Goal: Task Accomplishment & Management: Use online tool/utility

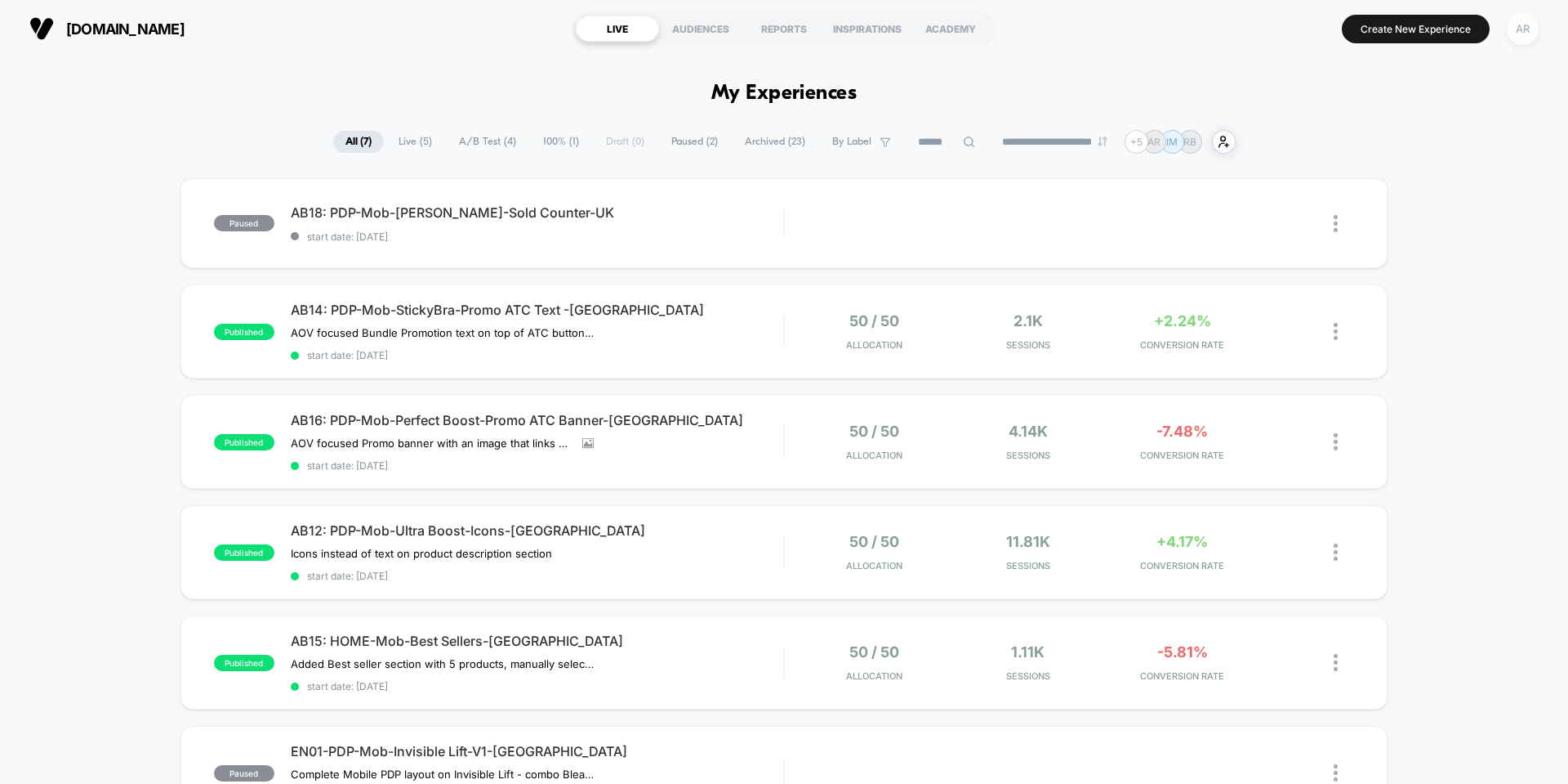
click at [1516, 36] on div "AR" at bounding box center [1523, 29] width 32 height 32
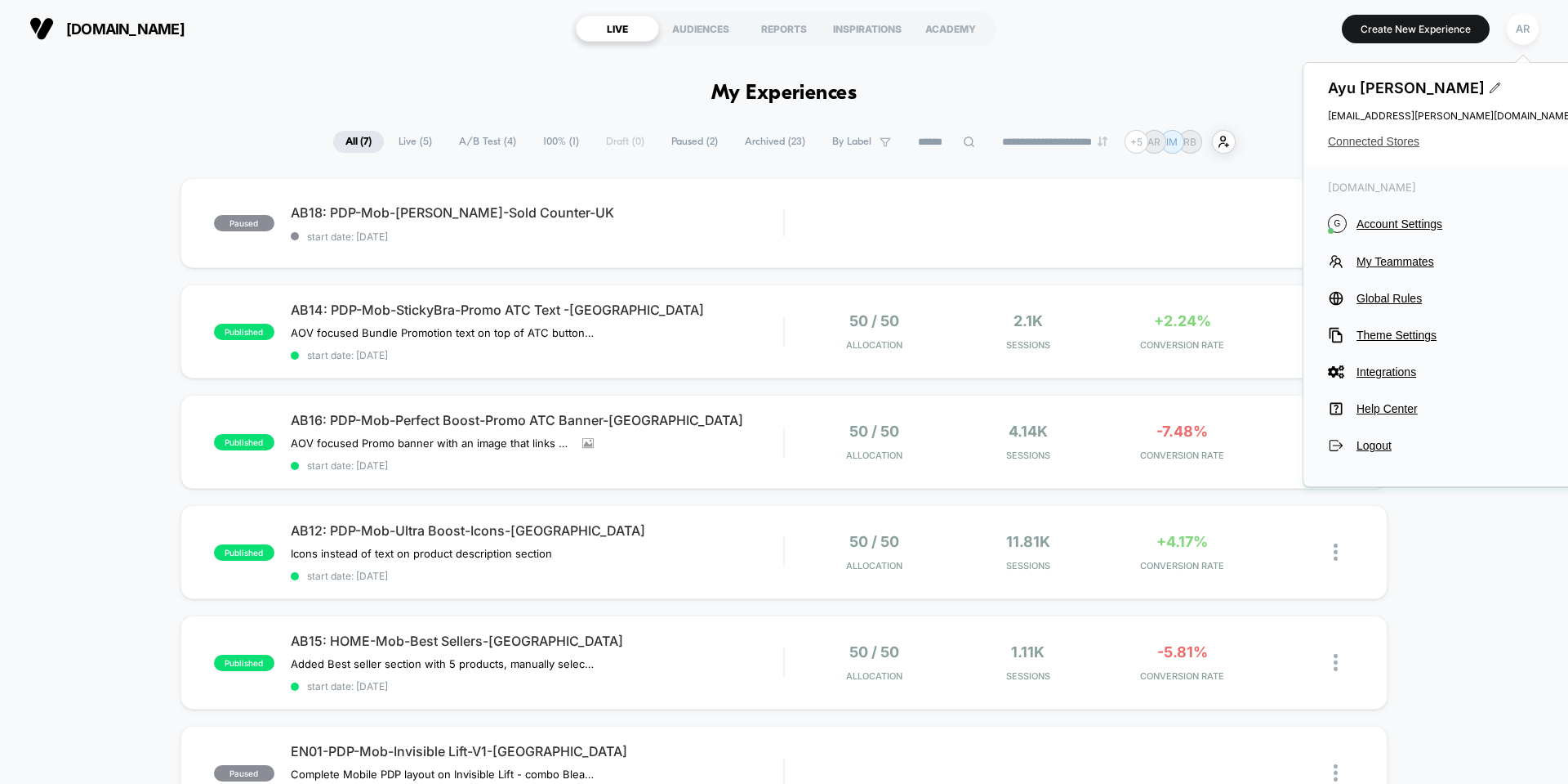
click at [1400, 139] on span "Connected Stores" at bounding box center [1450, 142] width 245 height 13
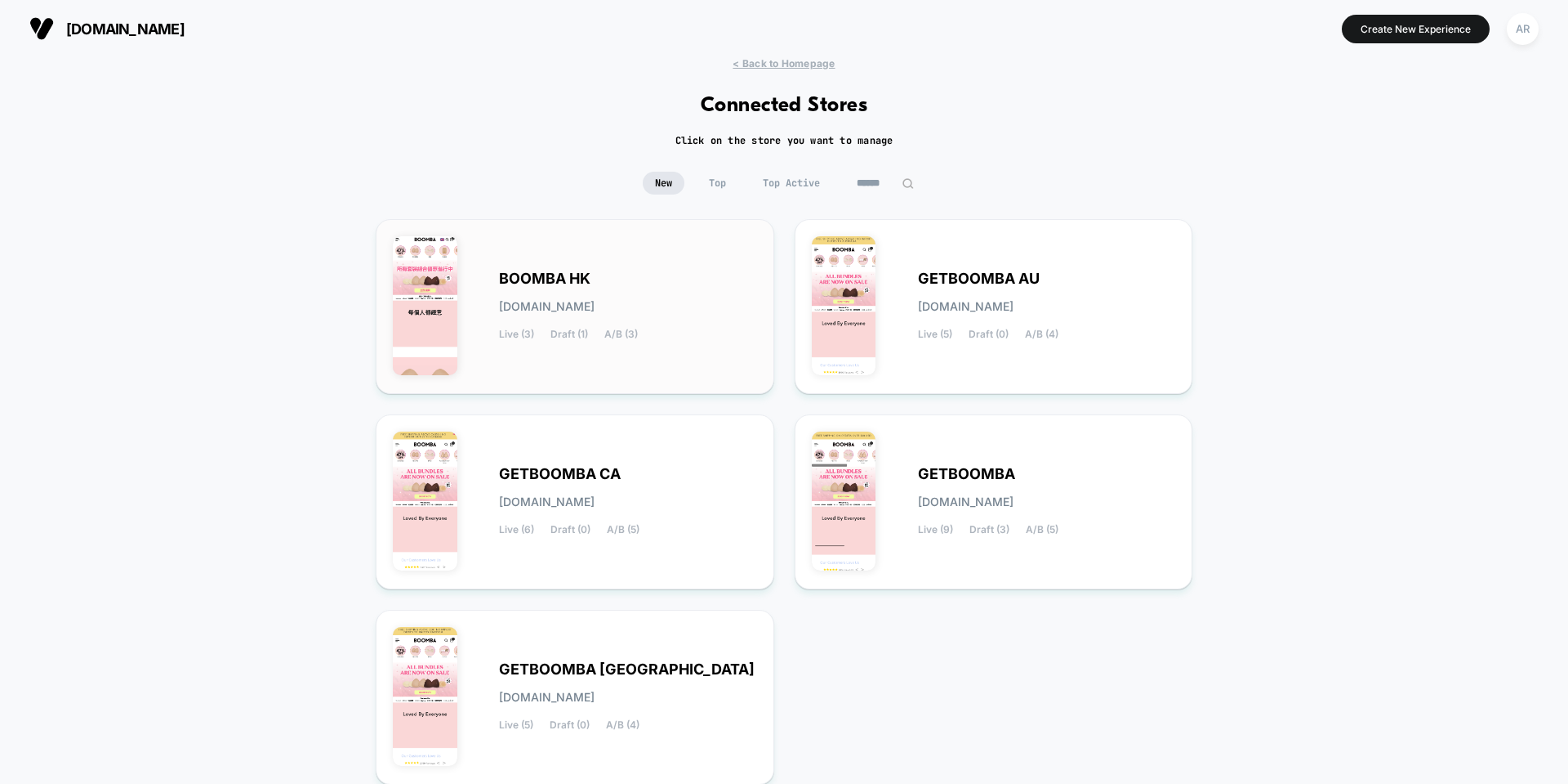
click at [524, 278] on span "BOOMBA HK" at bounding box center [544, 279] width 91 height 11
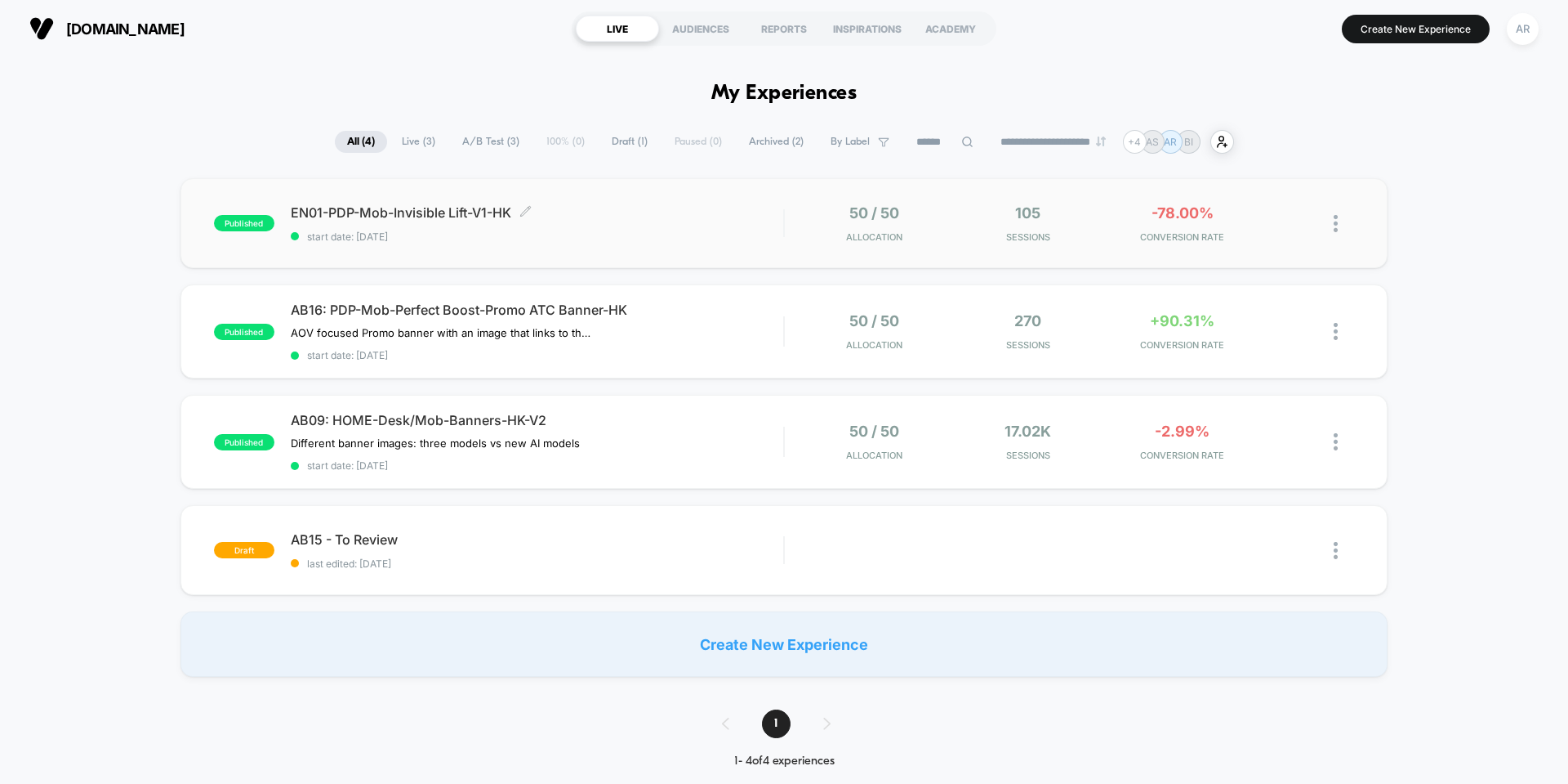
click at [434, 210] on span "EN01-PDP-Mob-Invisible Lift-V1-HK Click to edit experience details" at bounding box center [537, 212] width 493 height 16
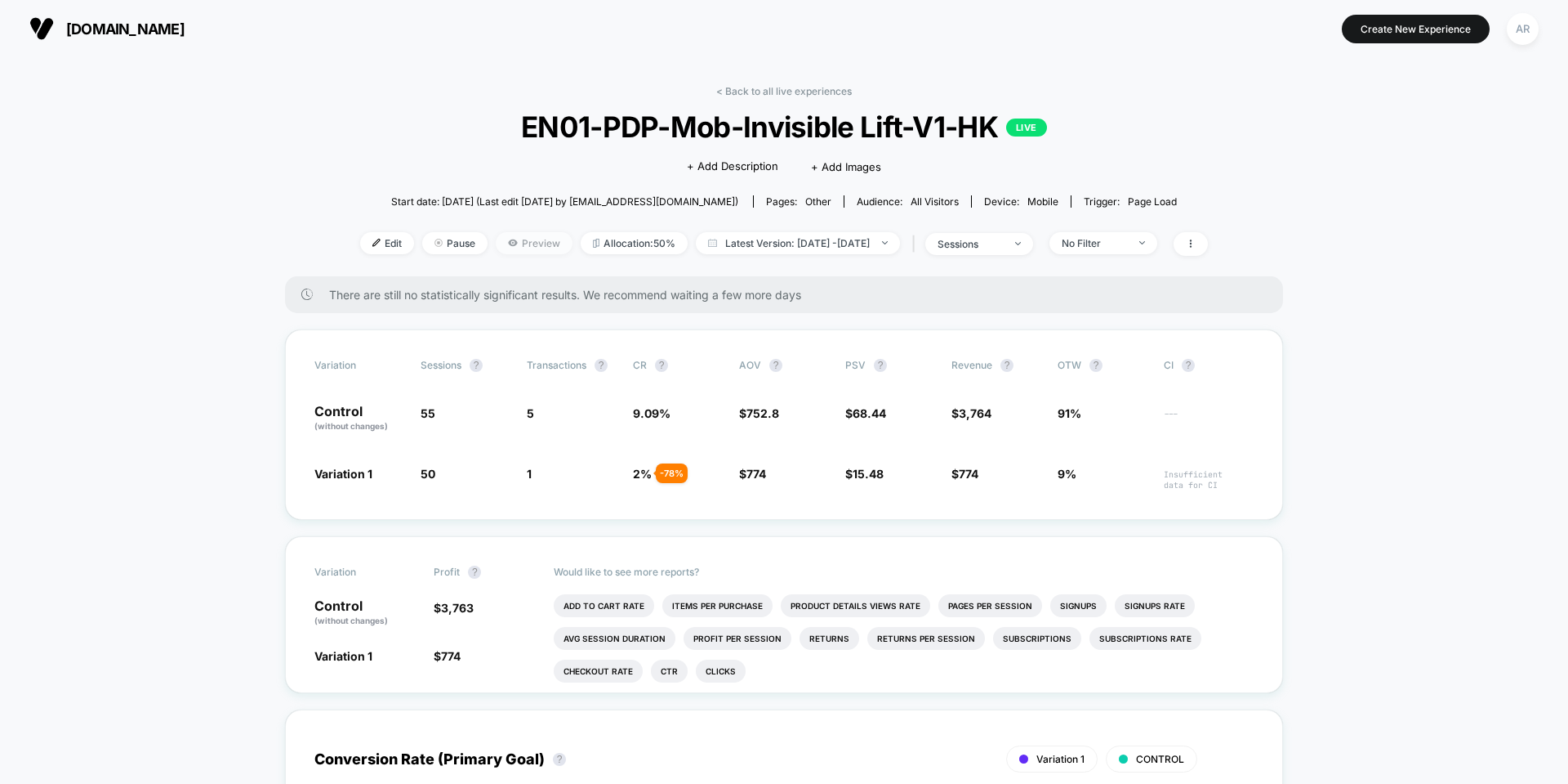
click at [495, 244] on span "Preview" at bounding box center [534, 242] width 77 height 22
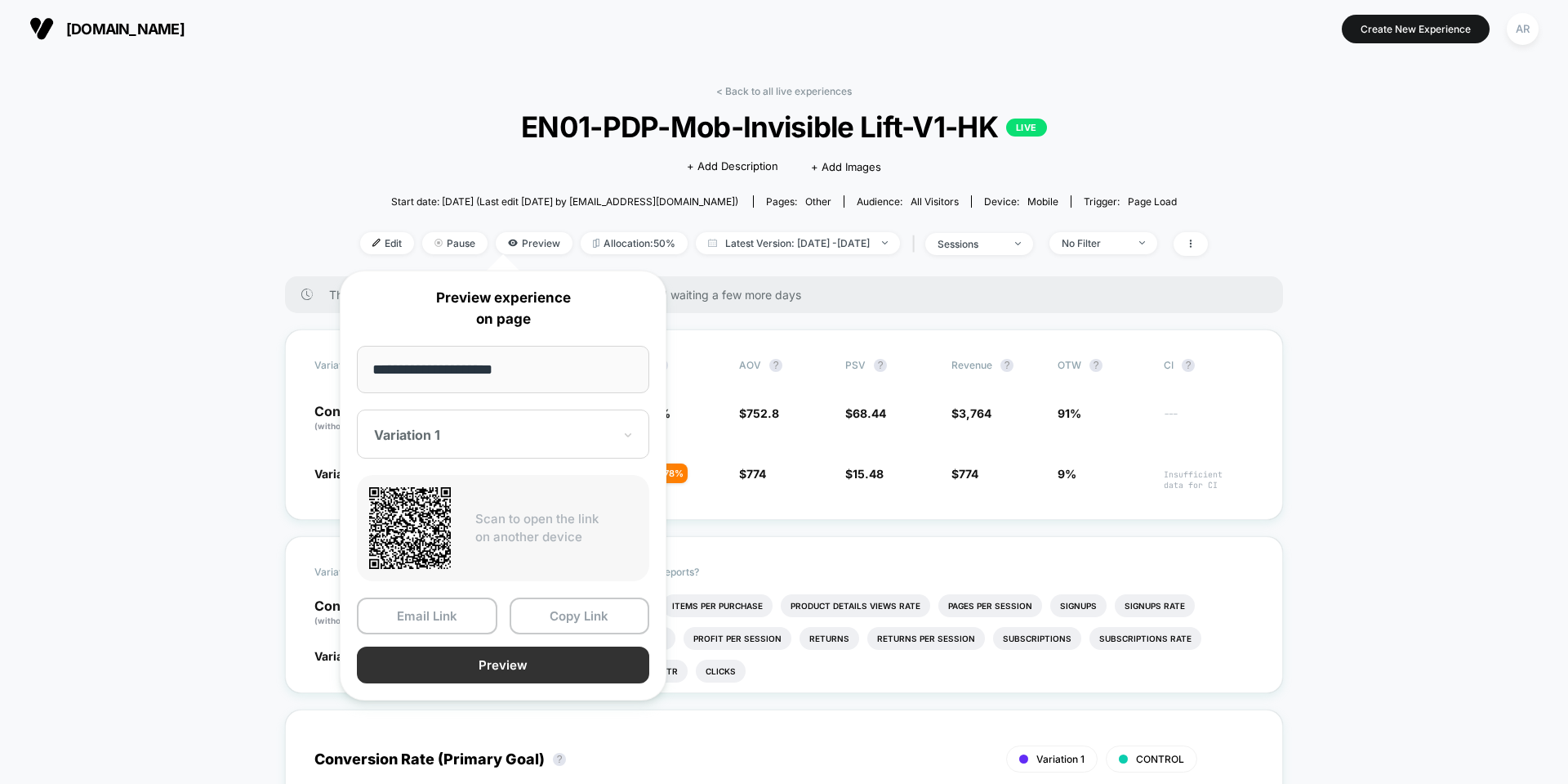
click at [468, 660] on button "Preview" at bounding box center [503, 664] width 293 height 37
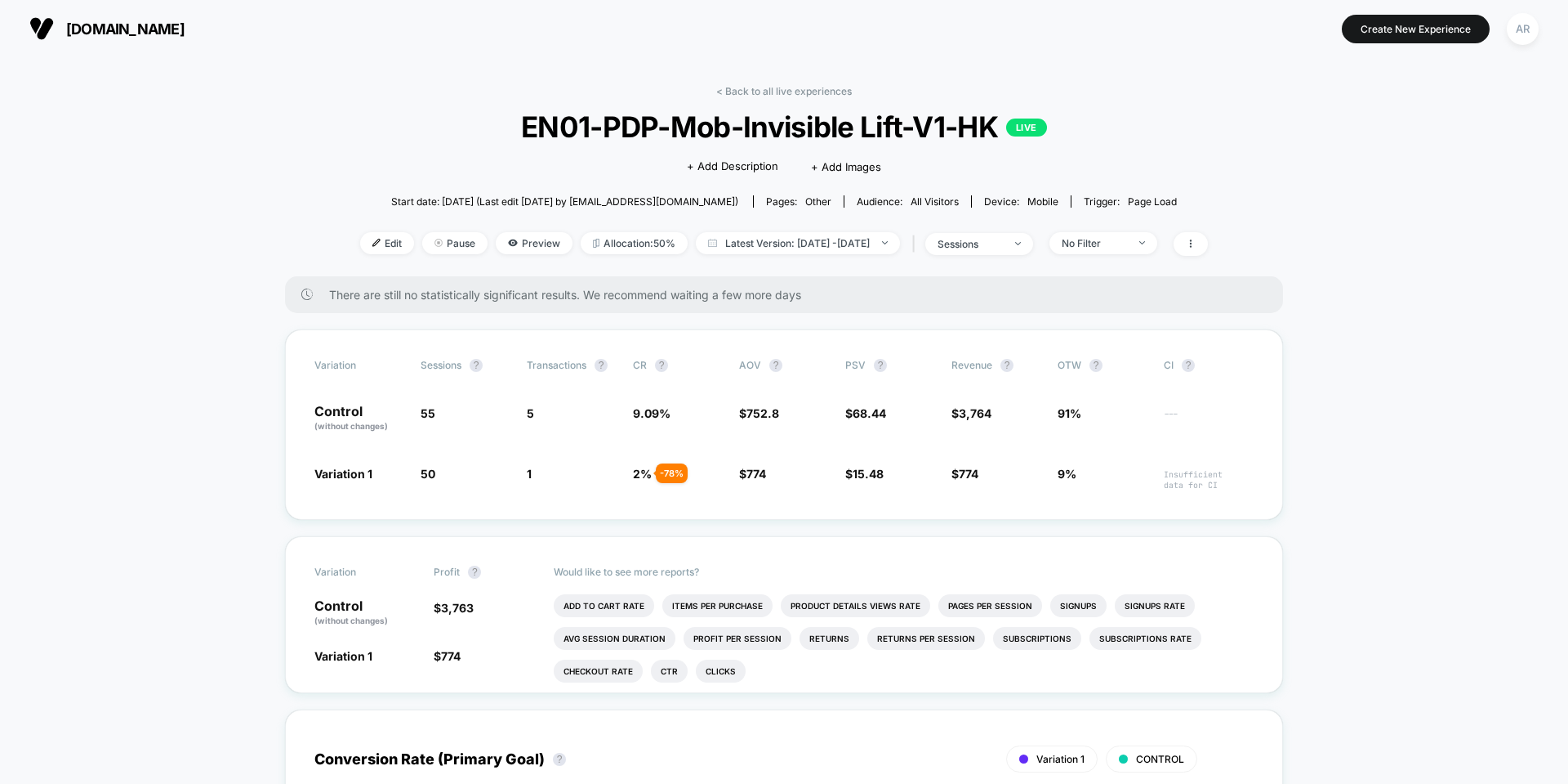
click at [788, 98] on div "< Back to all live experiences EN01-PDP-Mob-Invisible Lift-V1-HK LIVE Click to …" at bounding box center [784, 181] width 847 height 192
click at [786, 91] on link "< Back to all live experiences" at bounding box center [784, 91] width 135 height 12
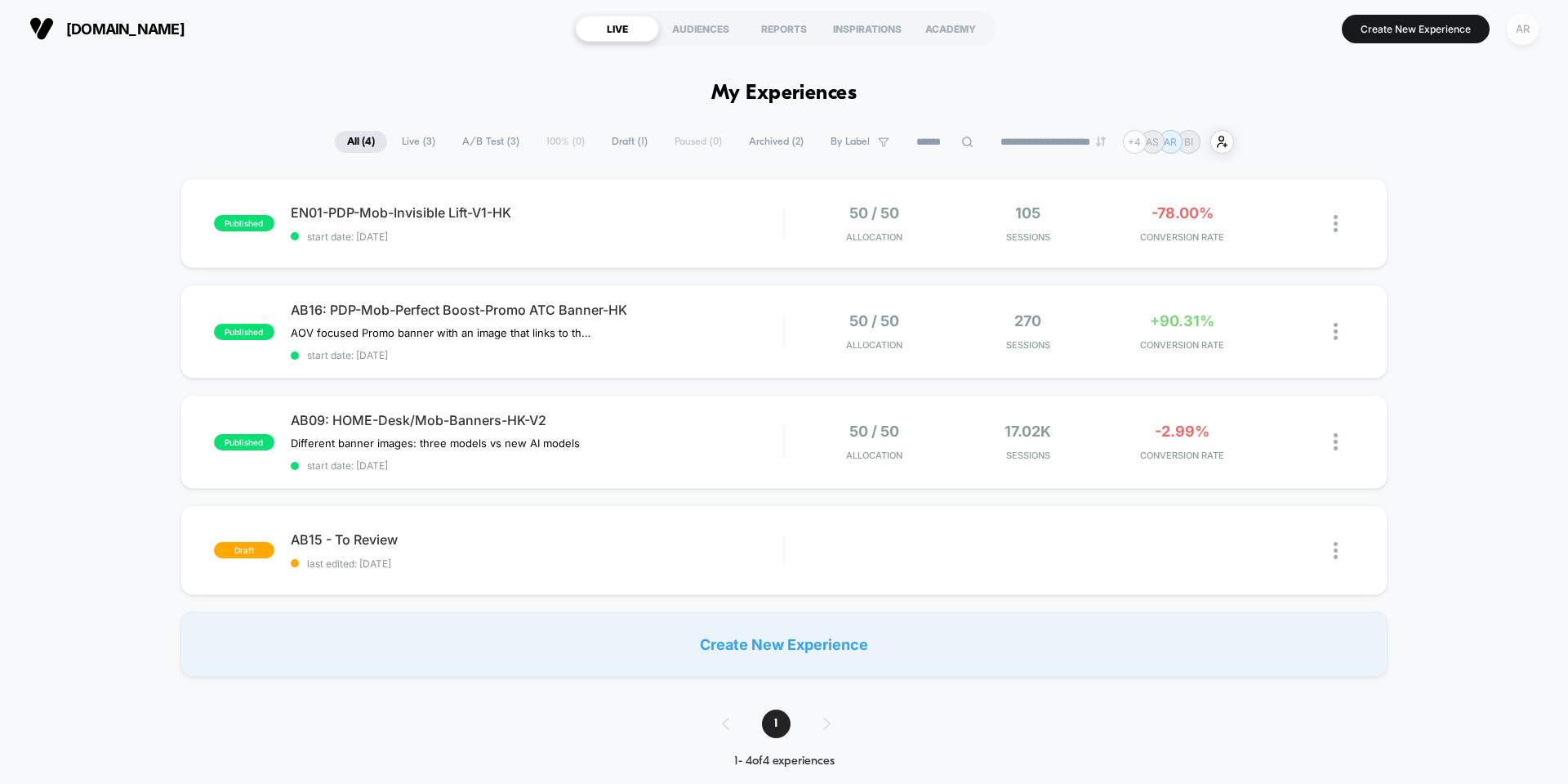
click at [1526, 30] on div "AR" at bounding box center [1523, 29] width 32 height 32
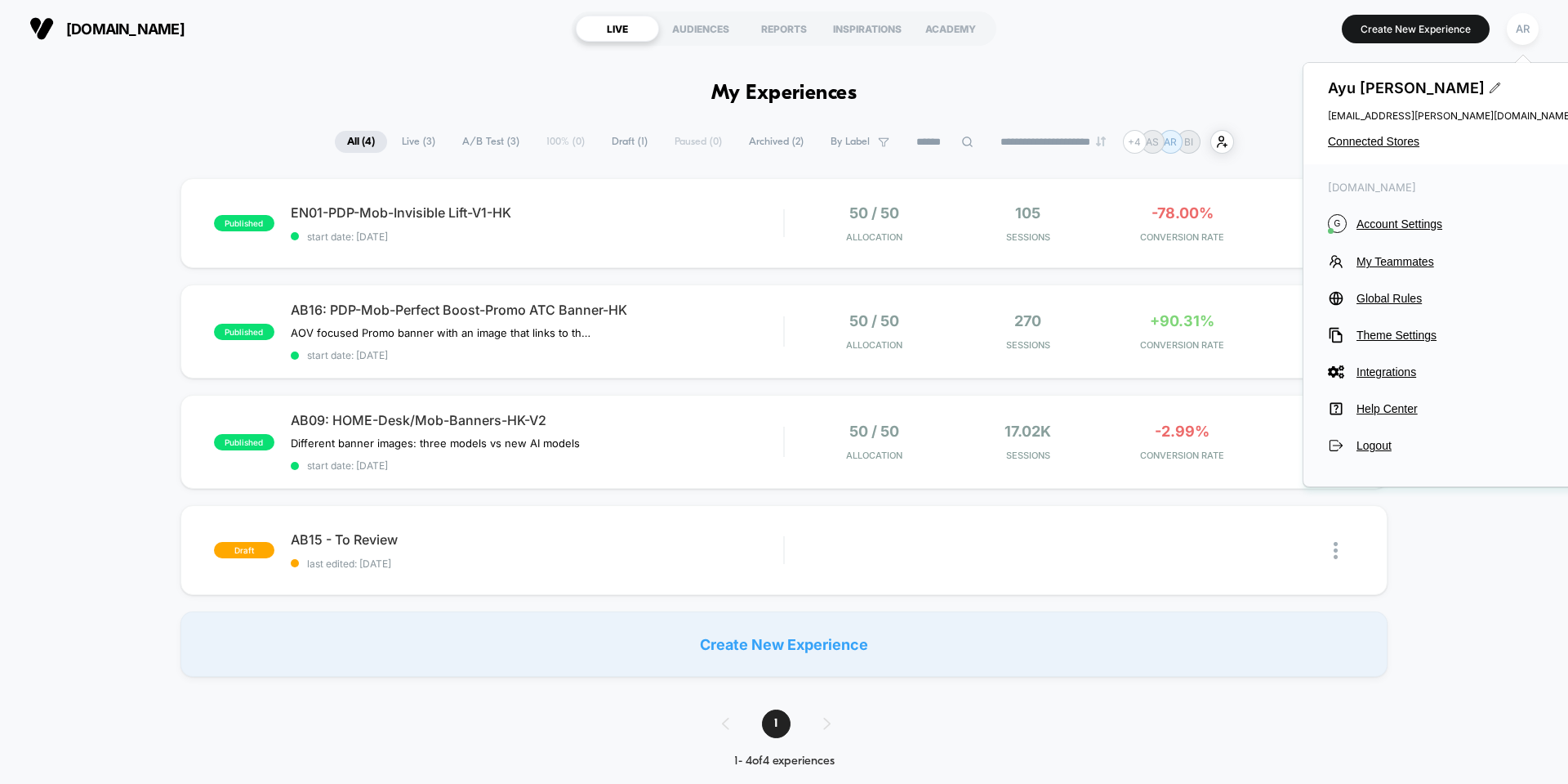
click at [1382, 133] on div "[PERSON_NAME] [EMAIL_ADDRESS][PERSON_NAME][DOMAIN_NAME] Connected Stores" at bounding box center [1450, 114] width 294 height 101
click at [1383, 142] on span "Connected Stores" at bounding box center [1450, 142] width 245 height 13
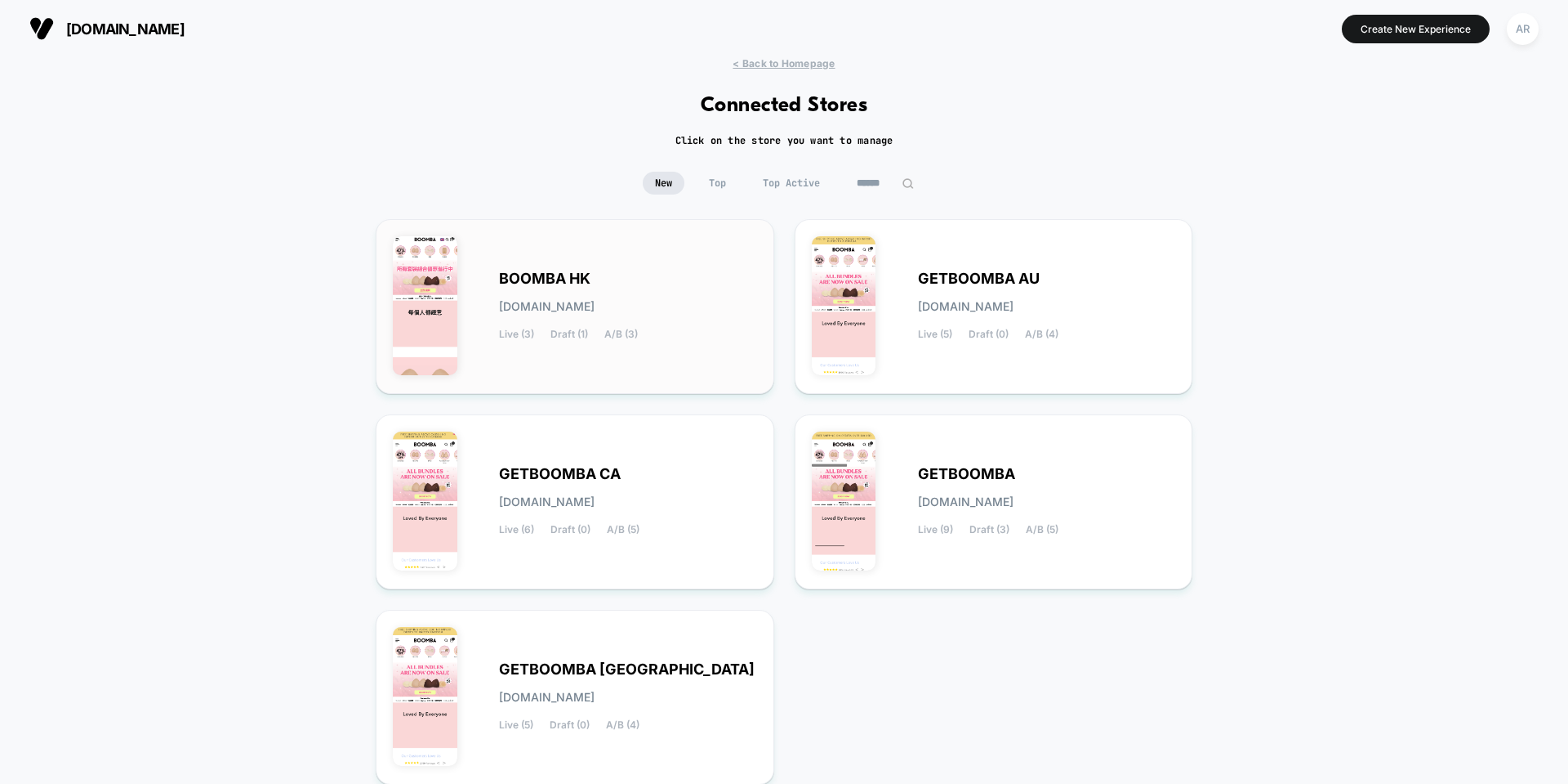
scroll to position [133, 0]
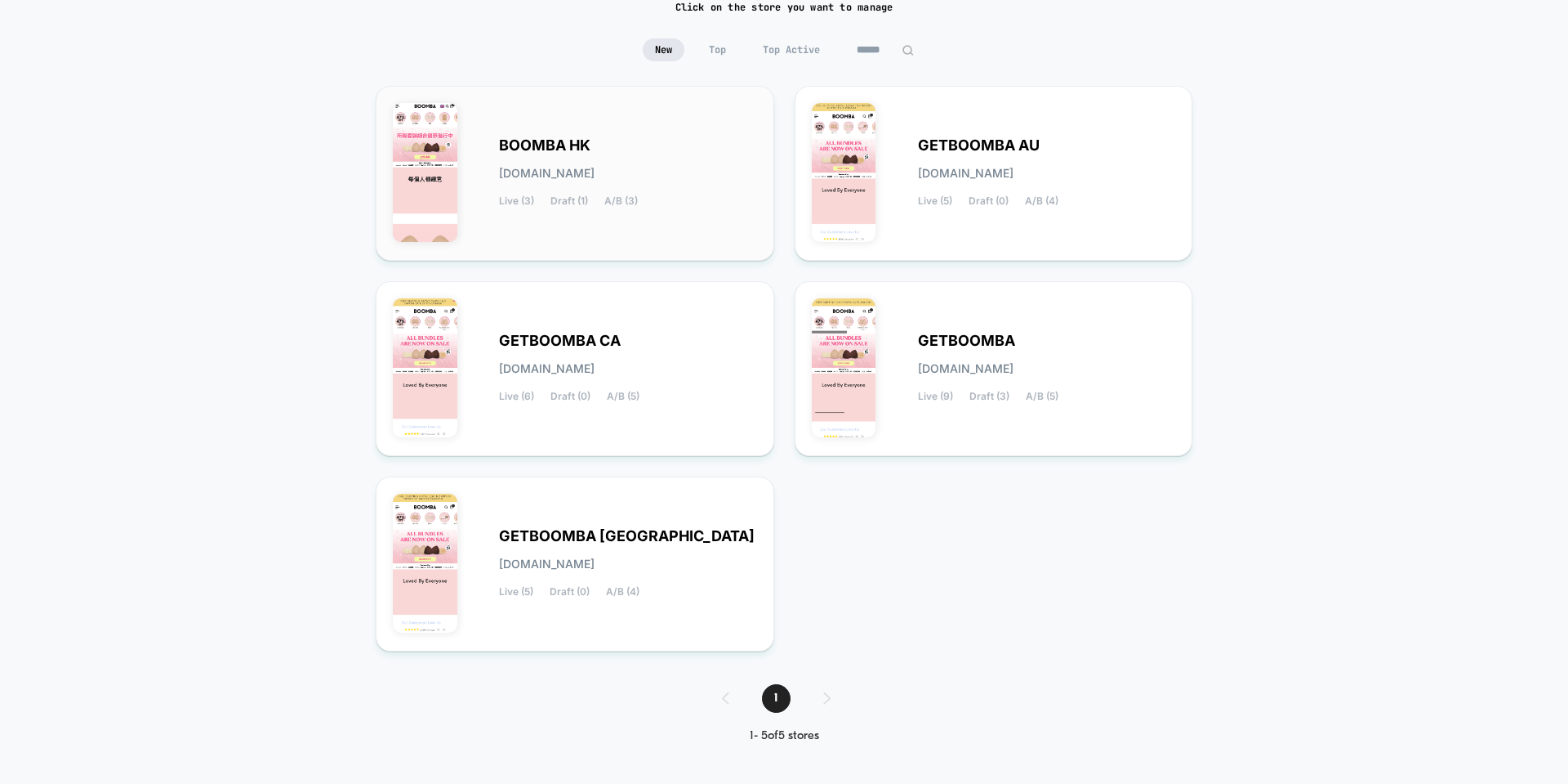
click at [600, 154] on div "BOOMBA HK [DOMAIN_NAME] Live (3) Draft (1) A/B (3)" at bounding box center [628, 173] width 258 height 67
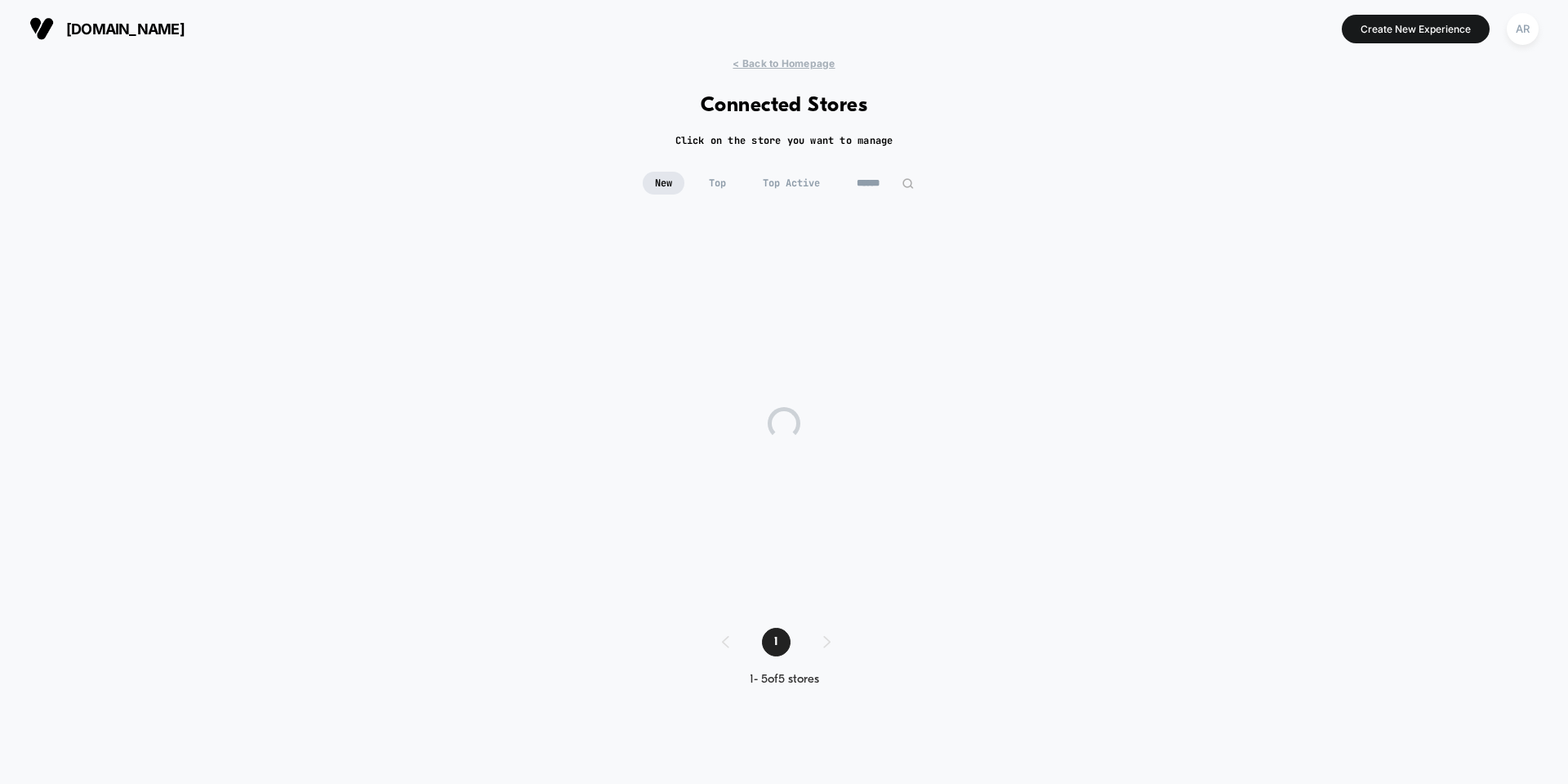
scroll to position [0, 0]
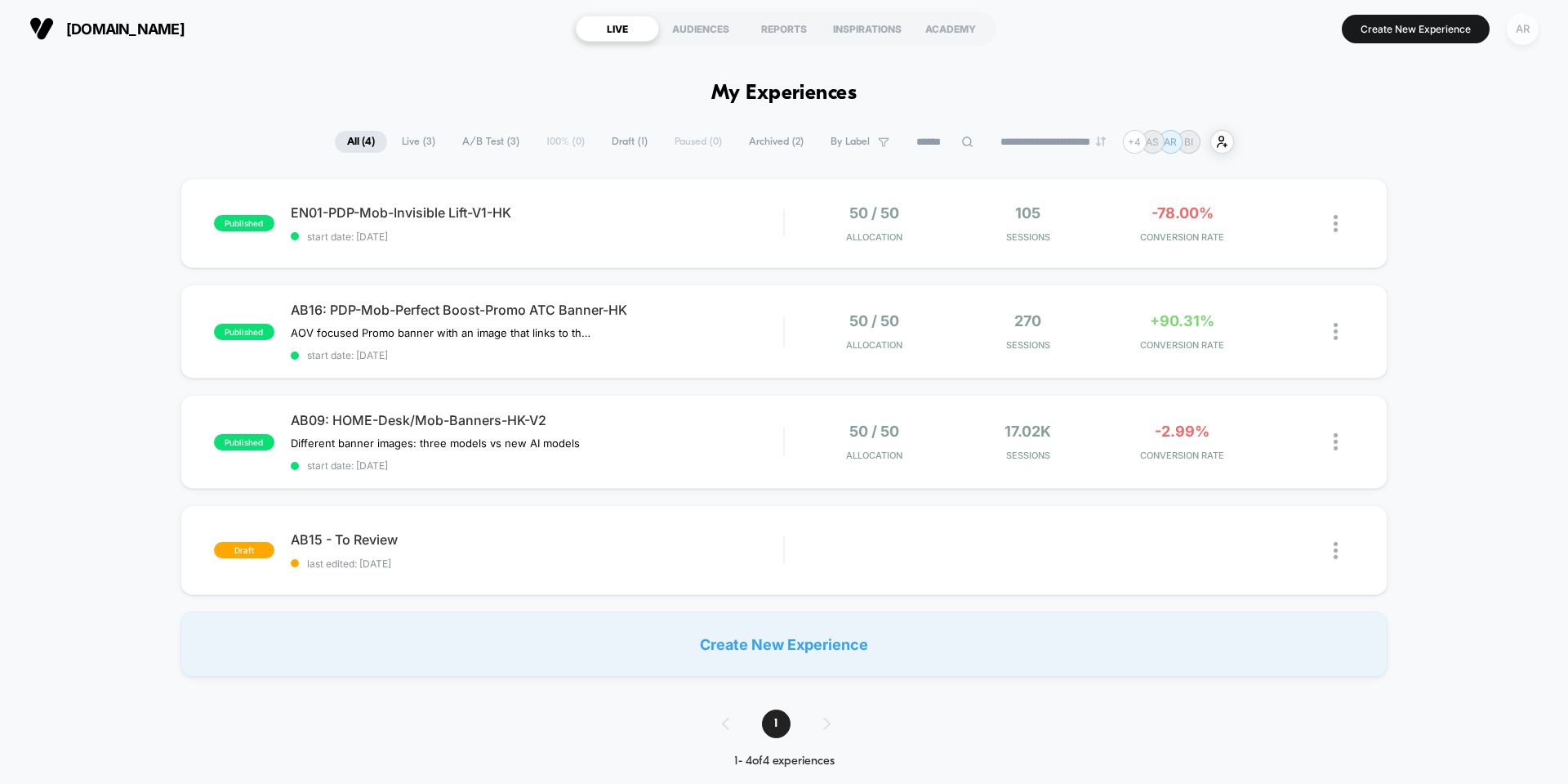
click at [1523, 30] on div "AR" at bounding box center [1523, 29] width 32 height 32
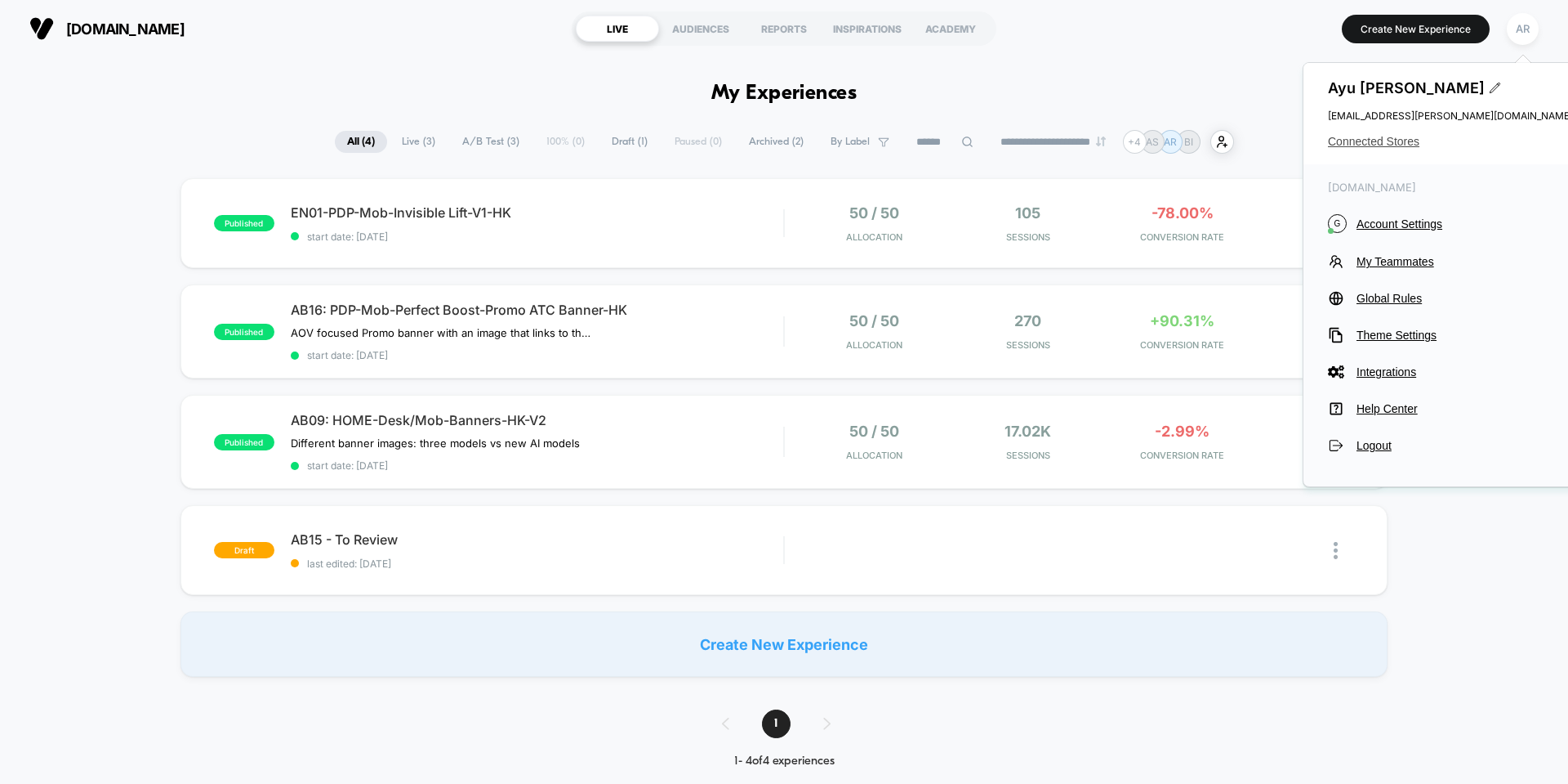
click at [1385, 147] on span "Connected Stores" at bounding box center [1450, 142] width 245 height 13
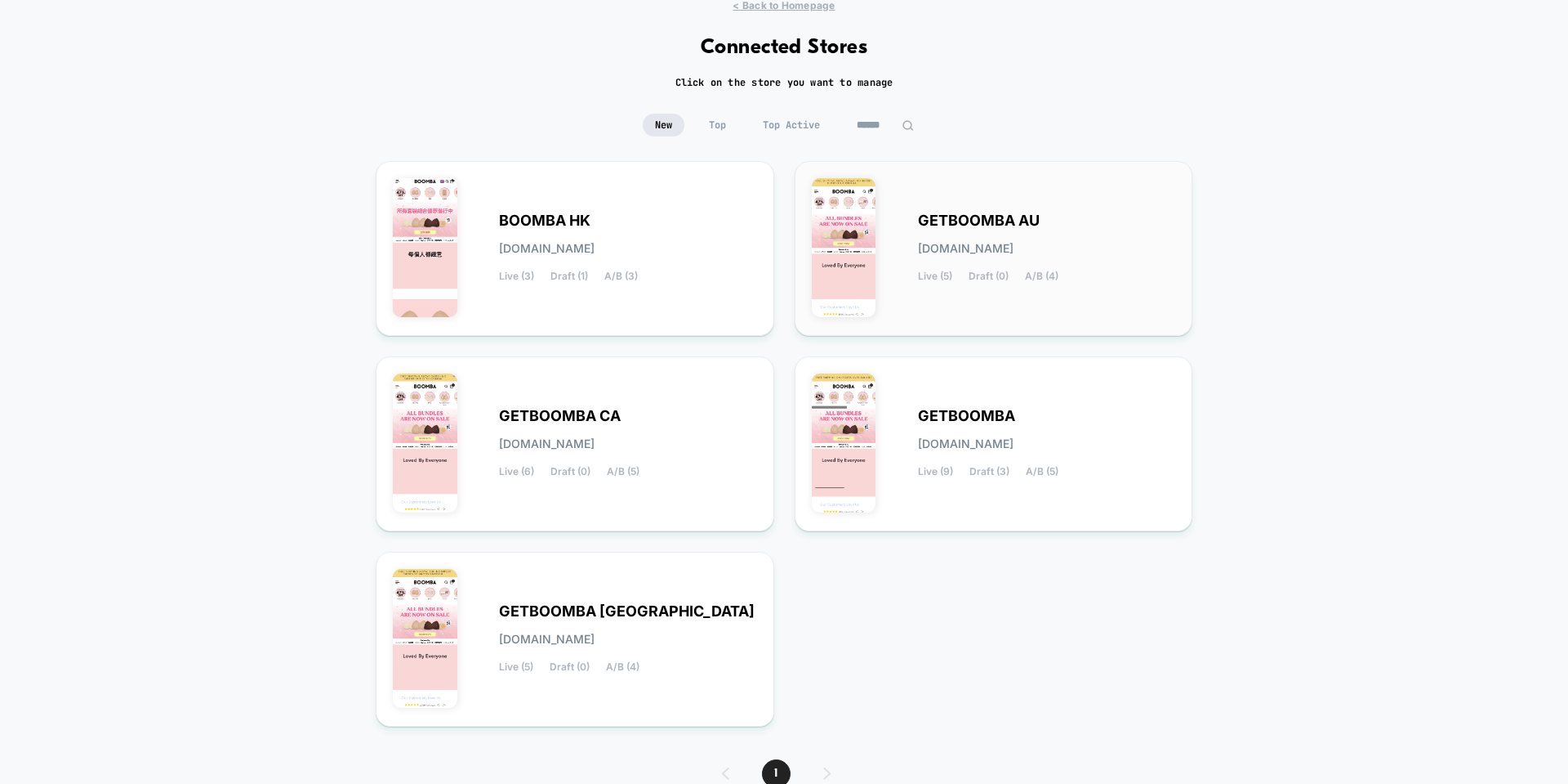
scroll to position [133, 0]
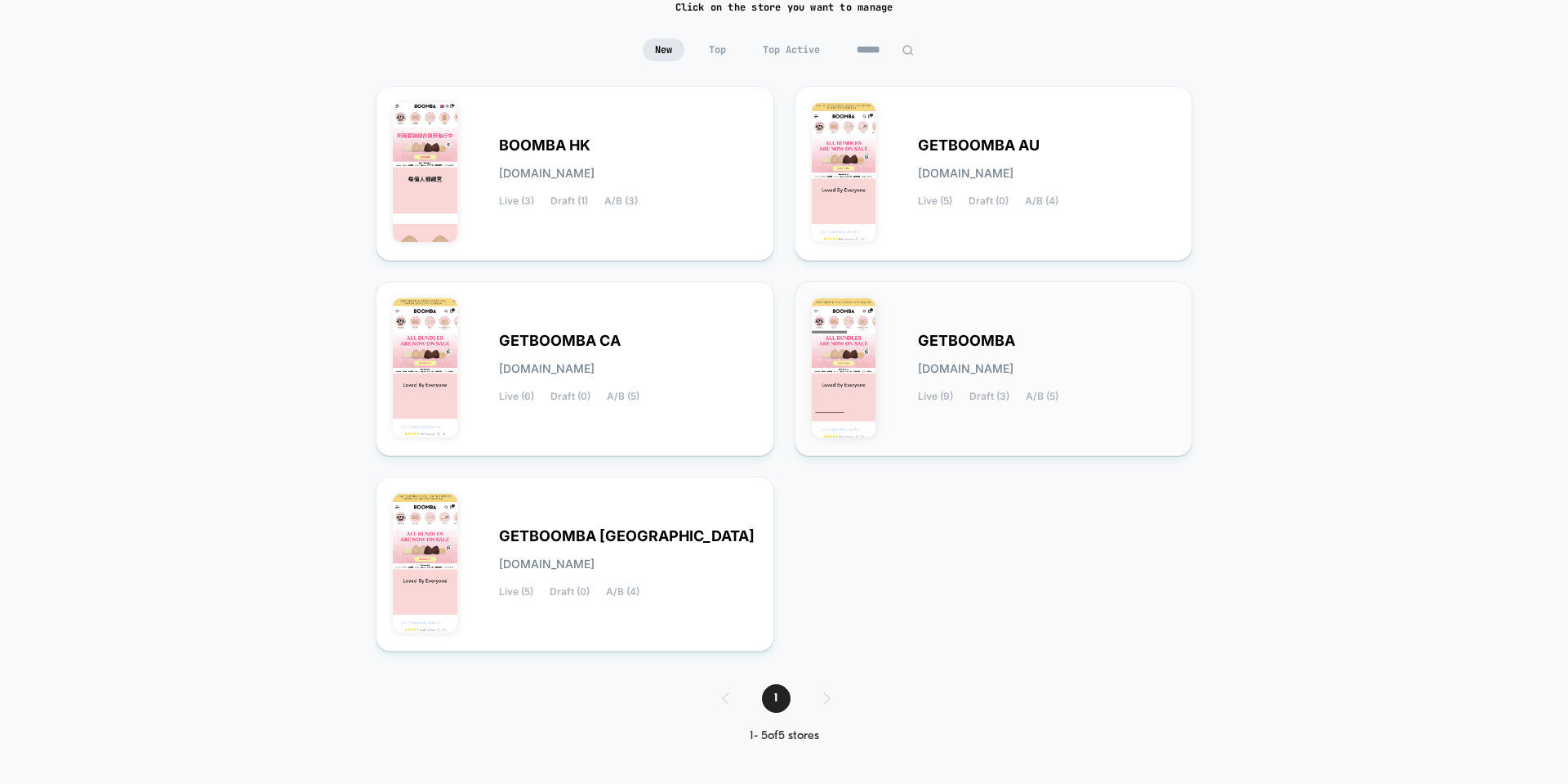
click at [1071, 356] on div "GETBOOMBA [DOMAIN_NAME] Live (9) Draft (3) A/B (5)" at bounding box center [1046, 368] width 258 height 67
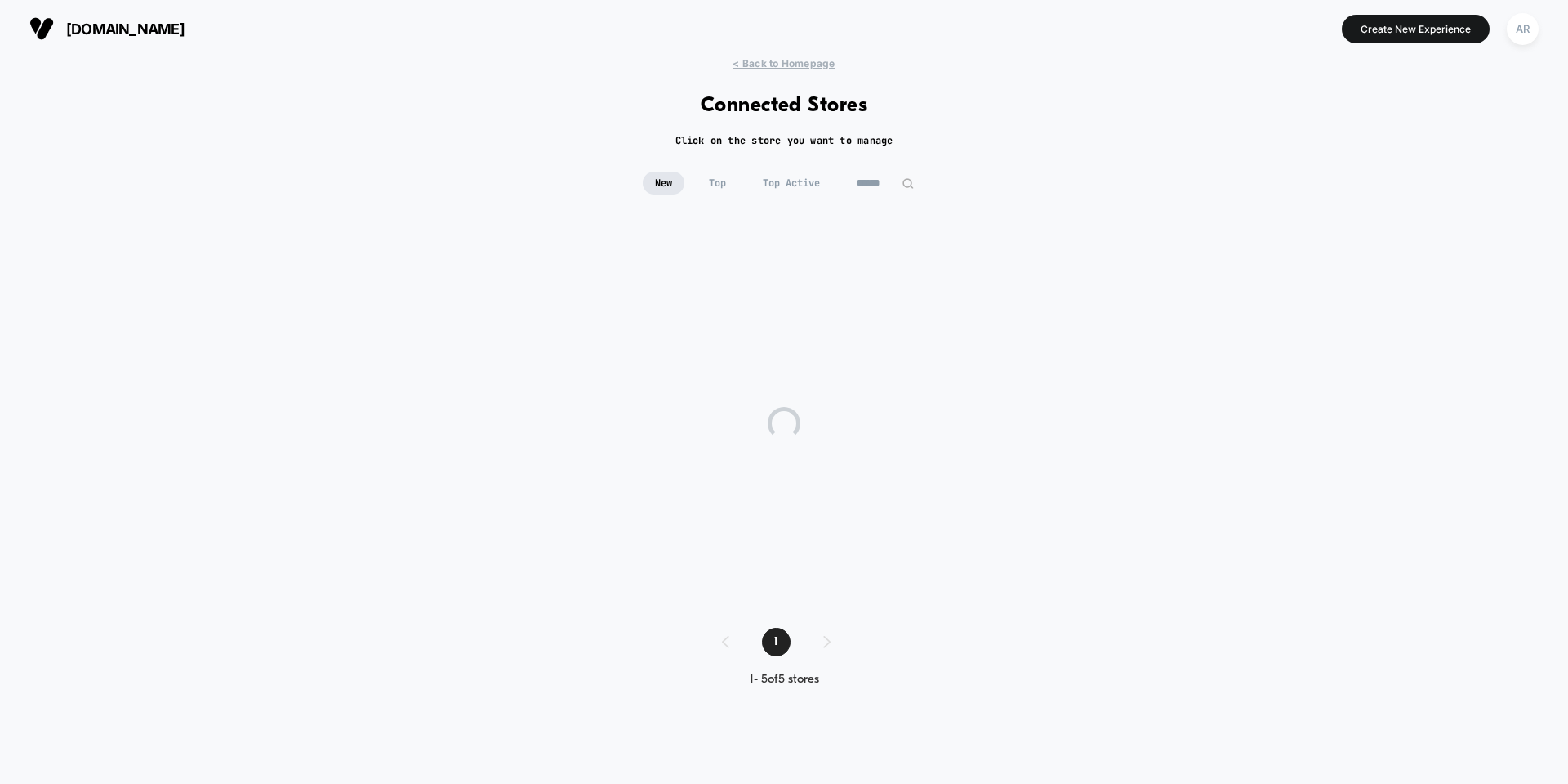
scroll to position [0, 0]
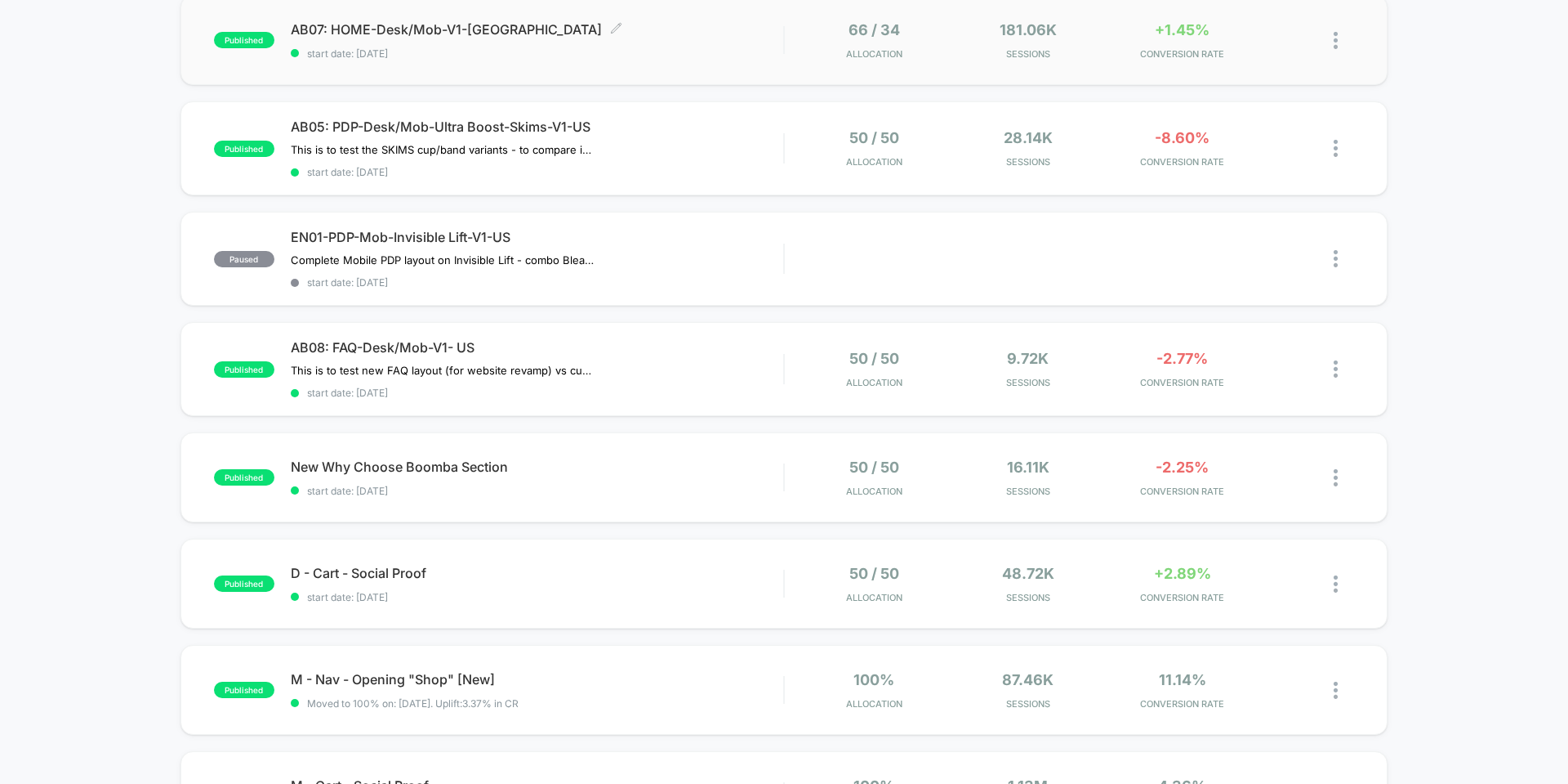
scroll to position [327, 0]
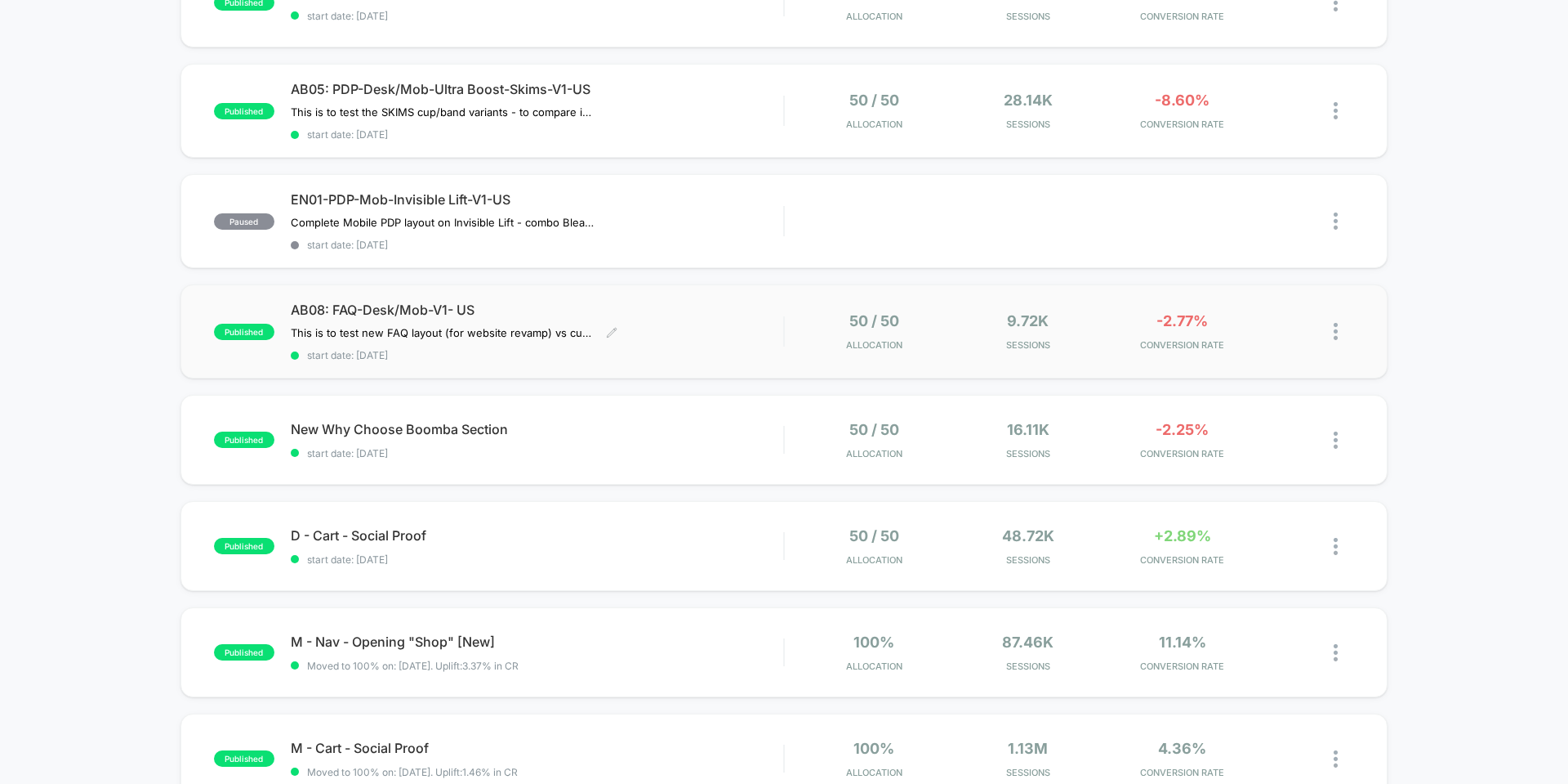
click at [771, 323] on div "AB08: FAQ-Desk/Mob-V1- US This is to test new FAQ layout (for website revamp) v…" at bounding box center [537, 331] width 493 height 60
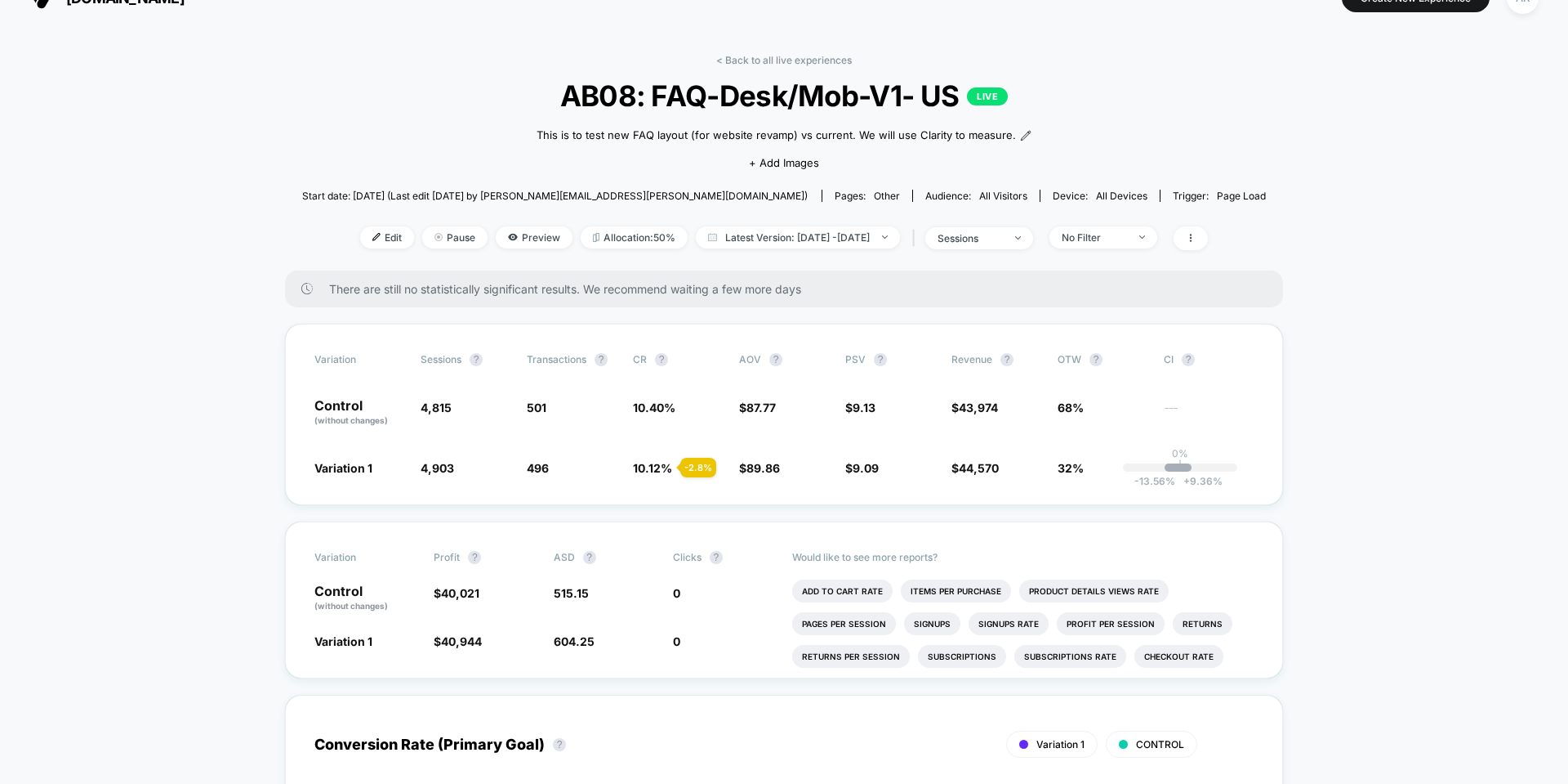
scroll to position [26, 0]
